Goal: Use online tool/utility

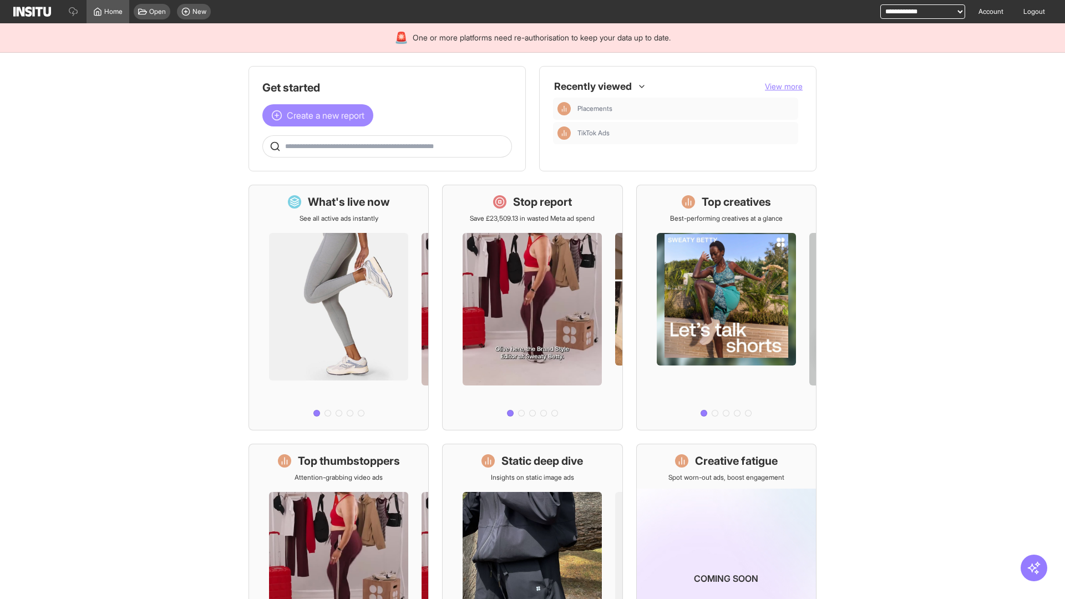
click at [321, 115] on span "Create a new report" at bounding box center [326, 115] width 78 height 13
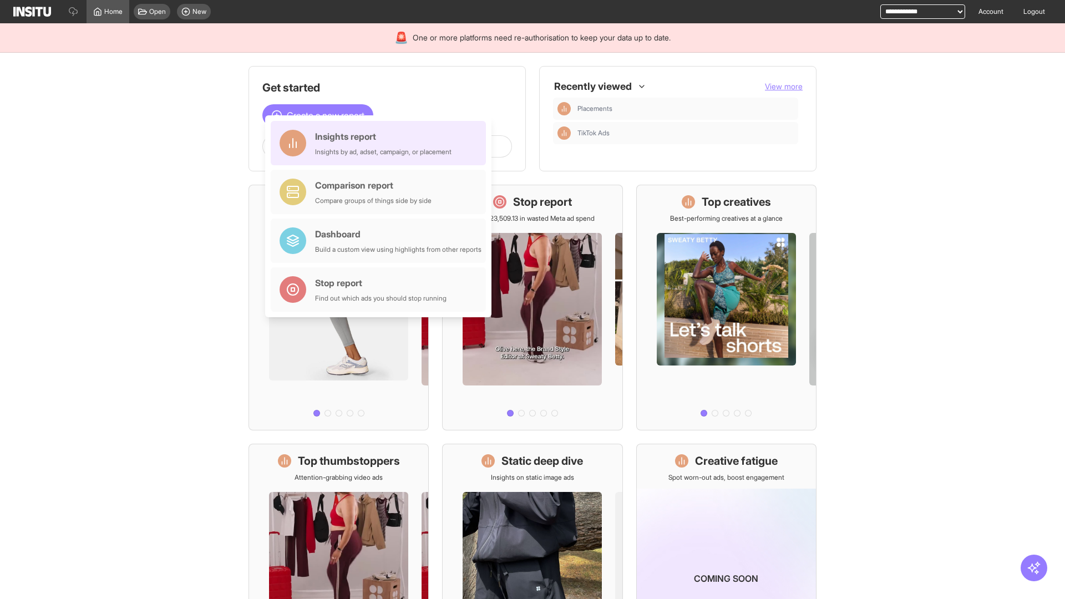
click at [381, 143] on div "Insights report Insights by ad, adset, campaign, or placement" at bounding box center [383, 143] width 136 height 27
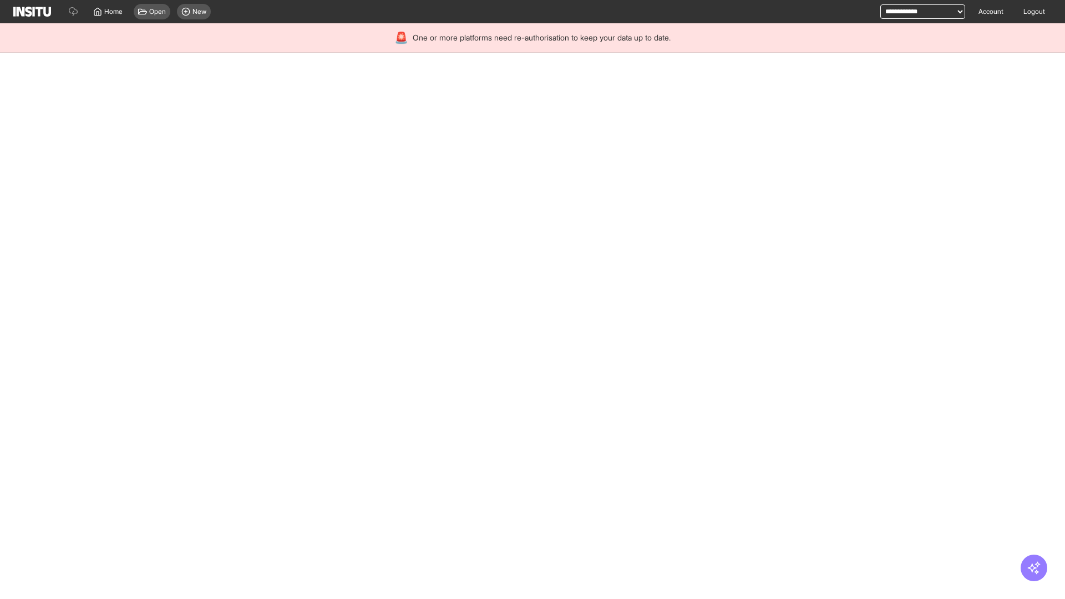
select select "**"
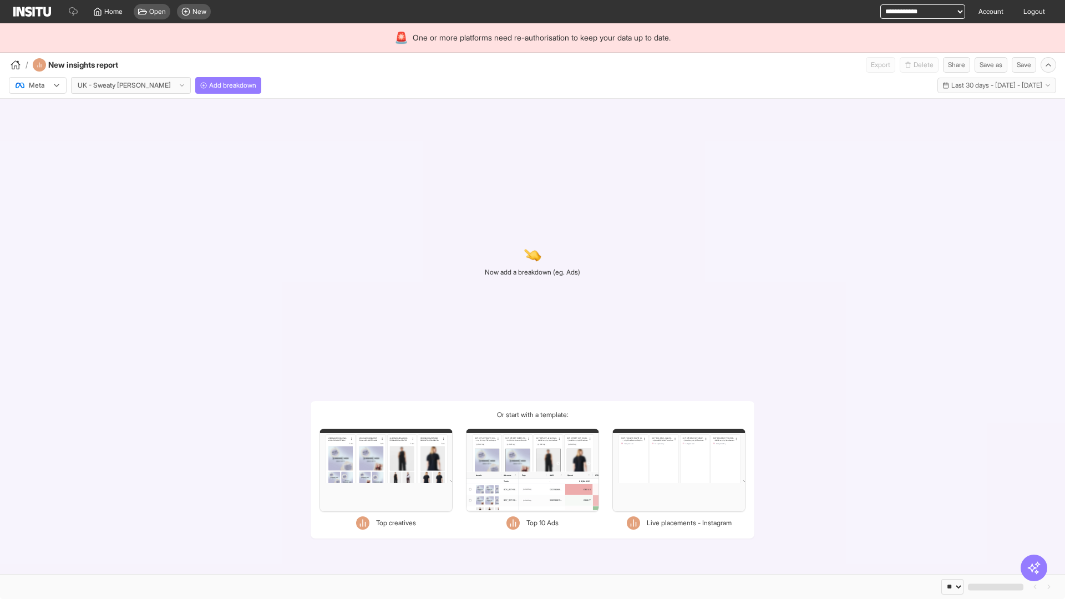
click at [38, 85] on div at bounding box center [29, 85] width 31 height 11
click at [37, 109] on span "Meta" at bounding box center [36, 109] width 15 height 10
click at [209, 85] on span "Add breakdown" at bounding box center [232, 85] width 47 height 9
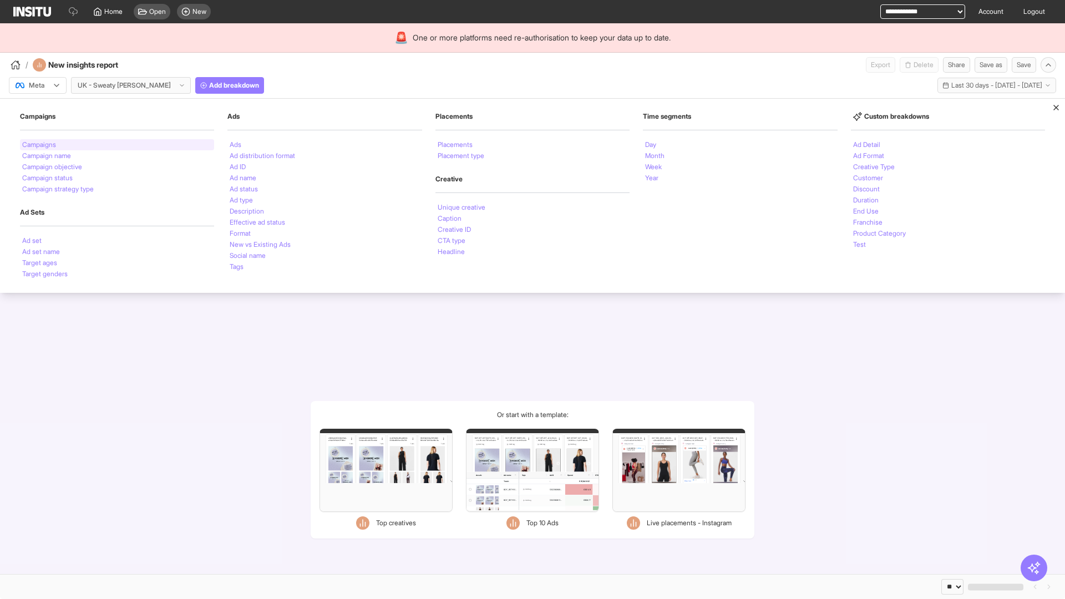
click at [40, 145] on li "Campaigns" at bounding box center [39, 144] width 34 height 7
